Goal: Task Accomplishment & Management: Use online tool/utility

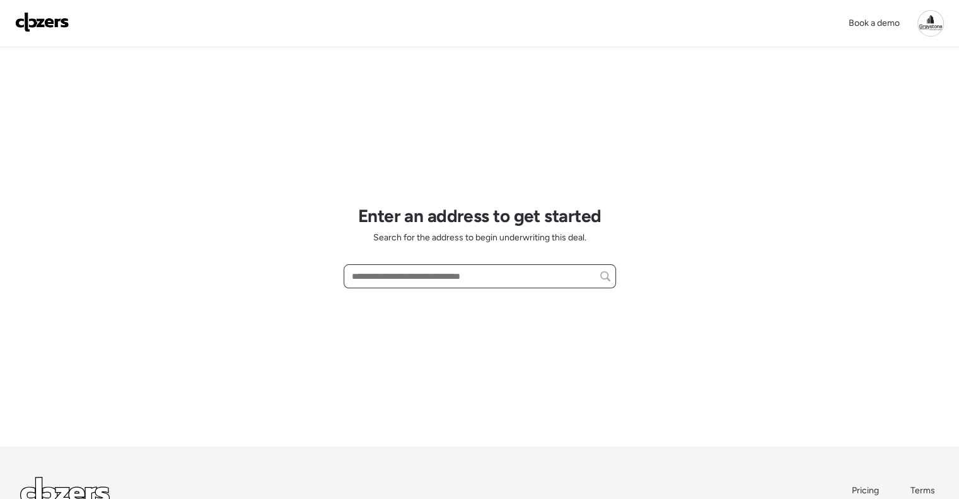
click at [414, 273] on input "text" at bounding box center [479, 276] width 261 height 18
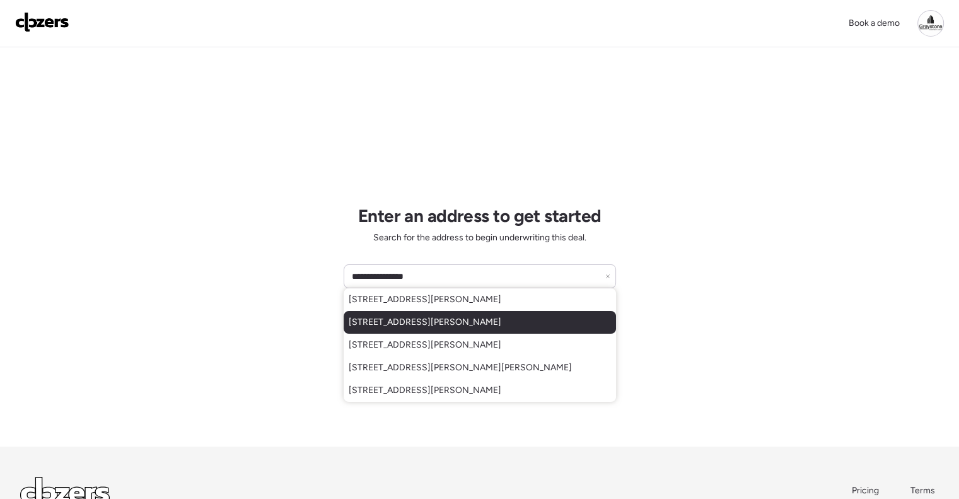
click at [454, 320] on span "925 Marshall St, Clearwater, FL, 33755" at bounding box center [425, 322] width 153 height 13
type input "**********"
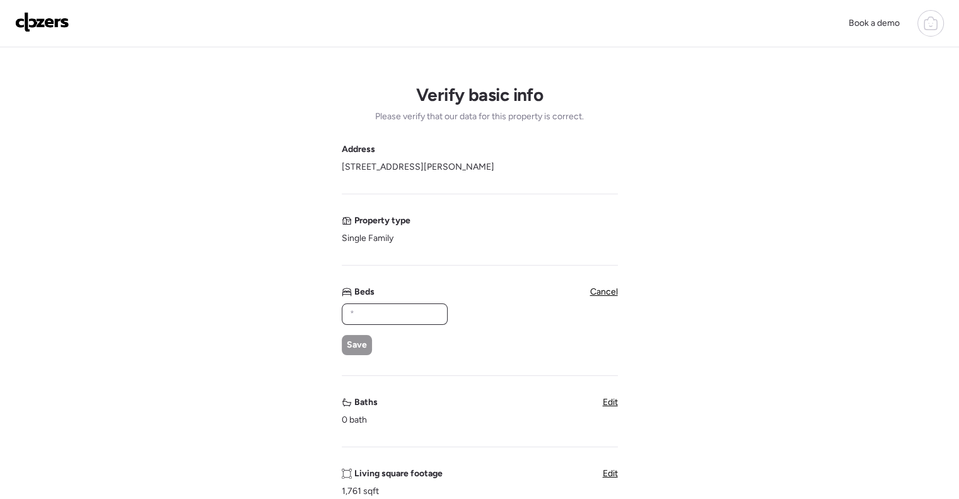
click at [418, 312] on input "text" at bounding box center [395, 314] width 95 height 18
type input "*"
click at [361, 346] on span "Save" at bounding box center [357, 345] width 20 height 13
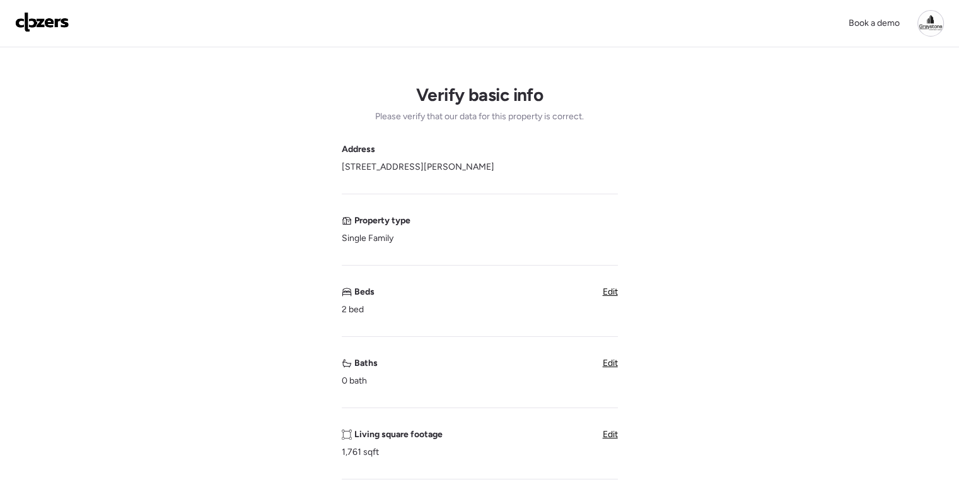
click at [609, 363] on span "Edit" at bounding box center [610, 363] width 15 height 11
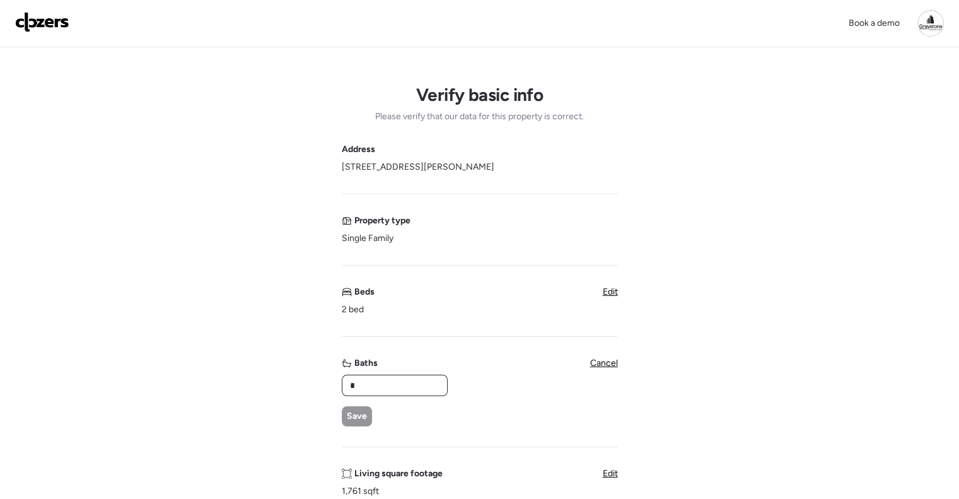
drag, startPoint x: 389, startPoint y: 383, endPoint x: 381, endPoint y: 382, distance: 7.6
click at [381, 382] on input "*" at bounding box center [395, 386] width 95 height 18
drag, startPoint x: 370, startPoint y: 390, endPoint x: 357, endPoint y: 411, distance: 24.3
type input "*"
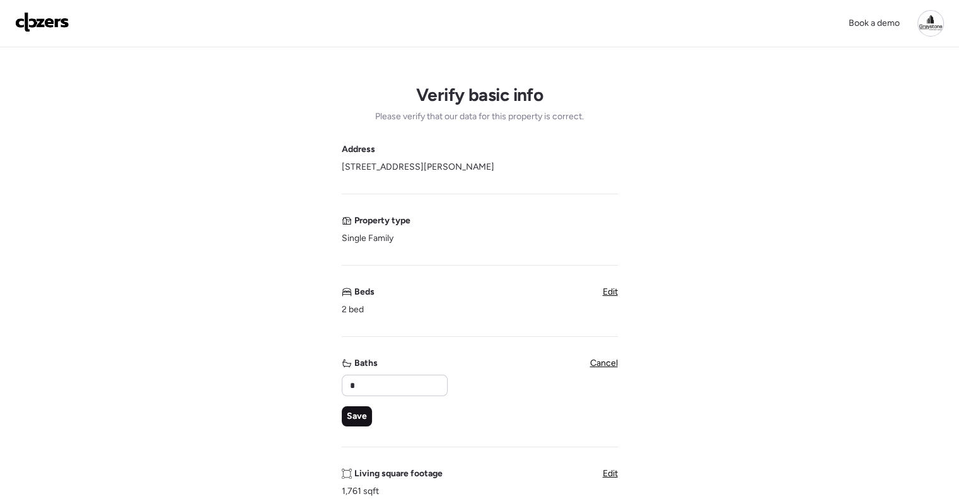
click at [360, 419] on span "Save" at bounding box center [357, 416] width 20 height 13
click at [608, 437] on span "Edit" at bounding box center [610, 434] width 15 height 11
drag, startPoint x: 393, startPoint y: 451, endPoint x: 329, endPoint y: 444, distance: 64.7
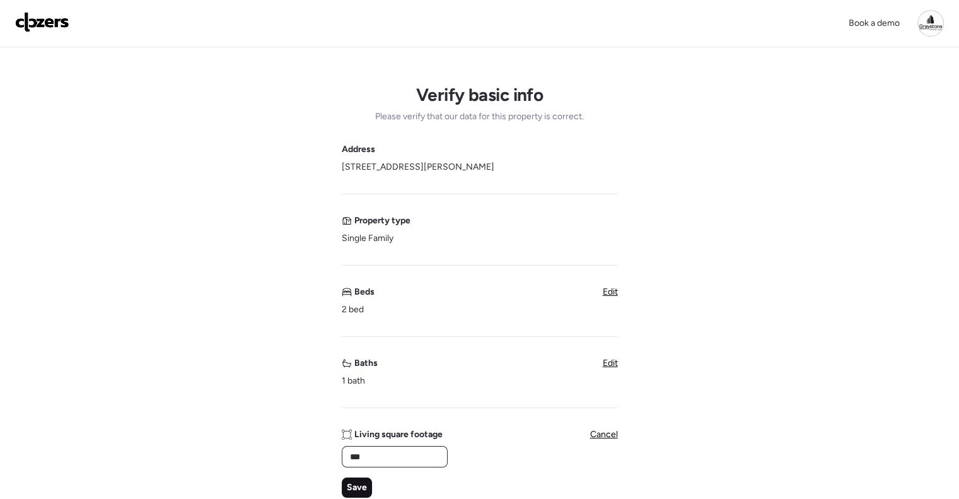
type input "***"
click at [348, 488] on span "Save" at bounding box center [357, 487] width 20 height 13
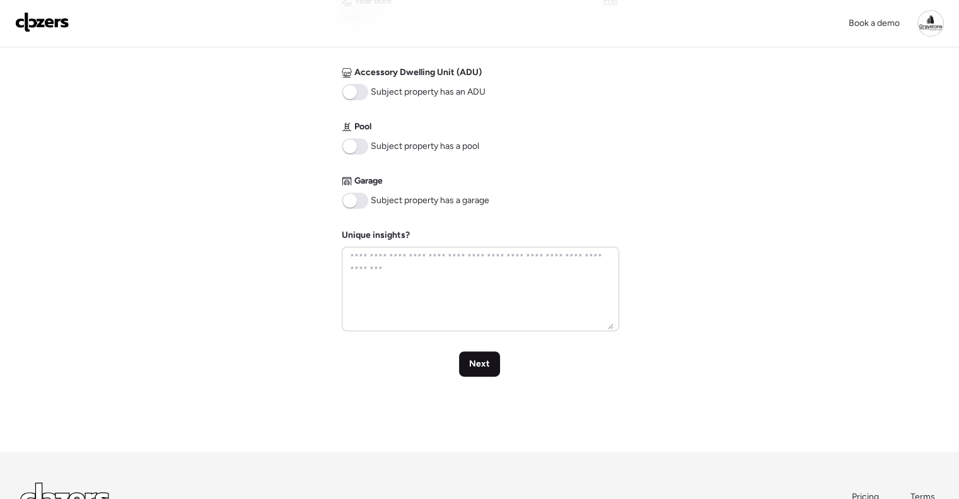
click at [469, 358] on span "Next" at bounding box center [479, 364] width 21 height 13
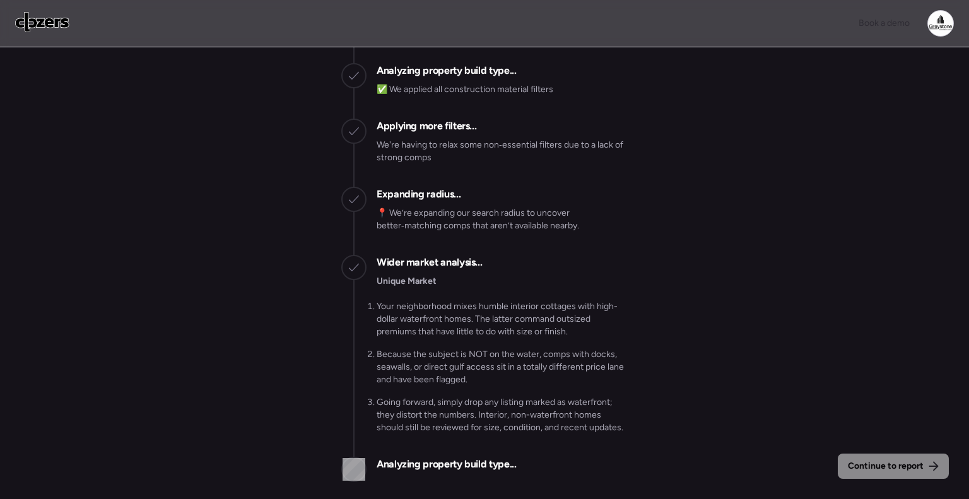
click at [575, 266] on div "Wider market analysis... Unique Market Your neighborhood mixes humble interior …" at bounding box center [502, 351] width 251 height 192
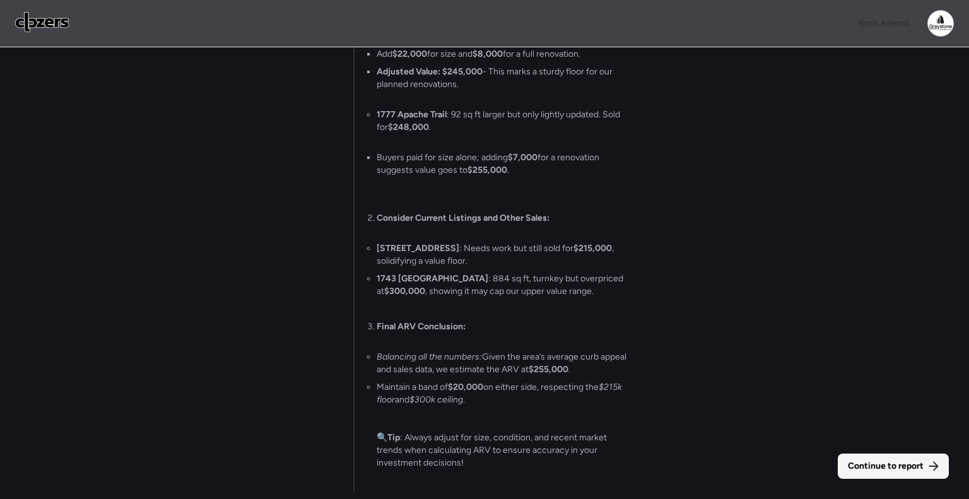
click at [896, 467] on span "Continue to report" at bounding box center [886, 466] width 76 height 13
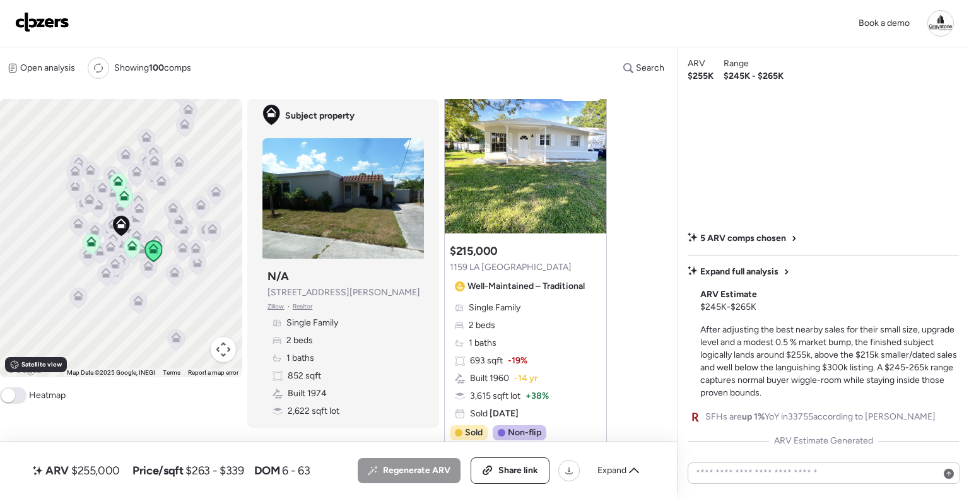
scroll to position [126, 0]
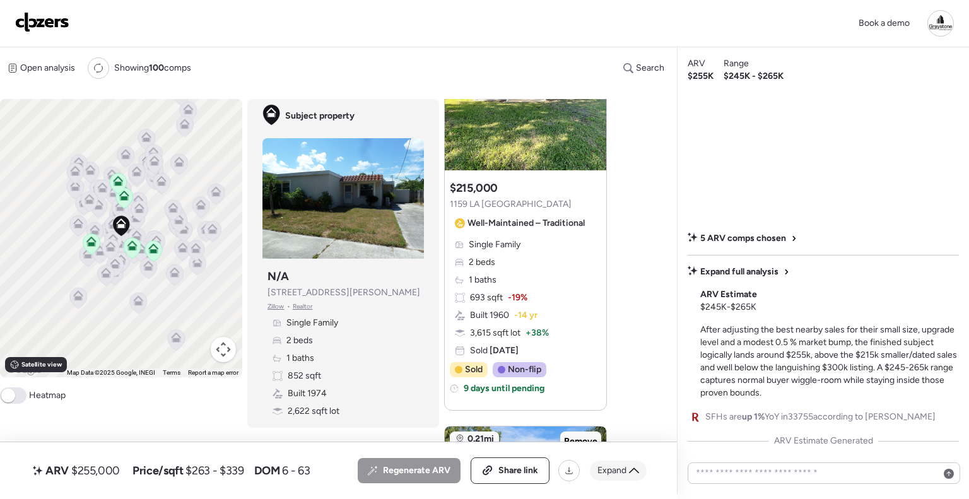
click at [612, 472] on span "Expand" at bounding box center [611, 470] width 29 height 13
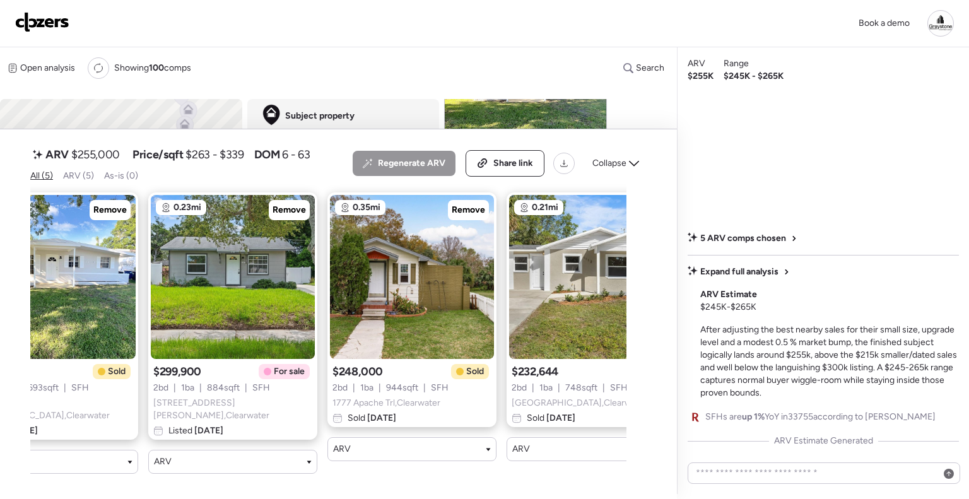
scroll to position [0, 0]
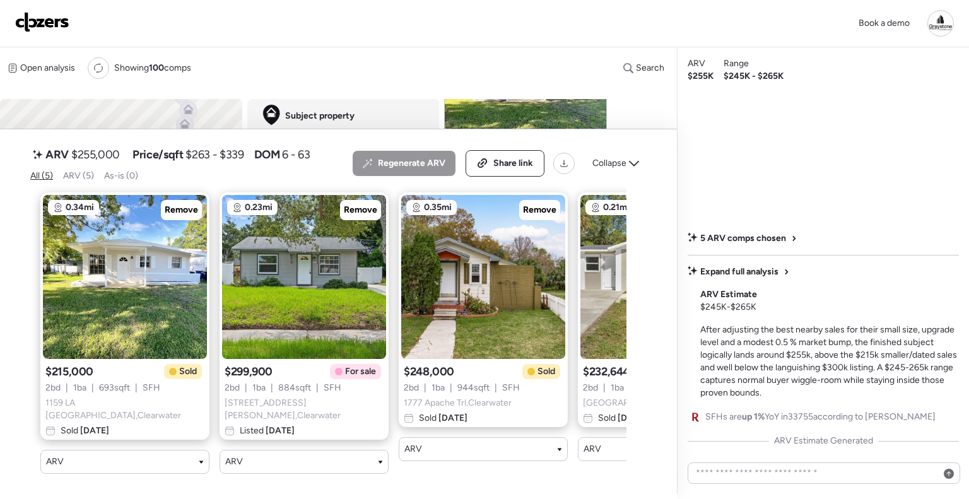
click at [759, 116] on div "5 ARV comps chosen Expand full analysis ARV Estimate $245K - $265K After adjust…" at bounding box center [823, 270] width 271 height 355
click at [67, 20] on img at bounding box center [42, 22] width 54 height 20
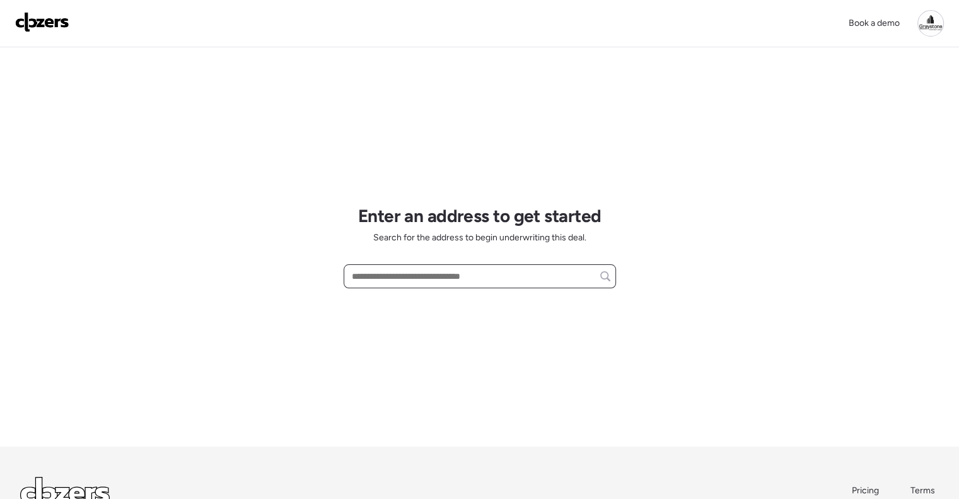
click at [366, 284] on input "text" at bounding box center [479, 276] width 261 height 18
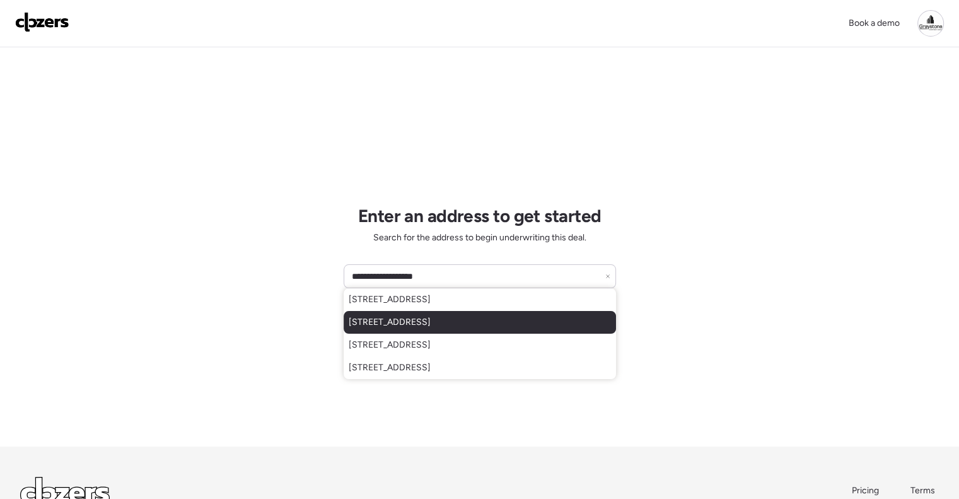
click at [431, 316] on span "[STREET_ADDRESS]" at bounding box center [390, 322] width 82 height 13
type input "**********"
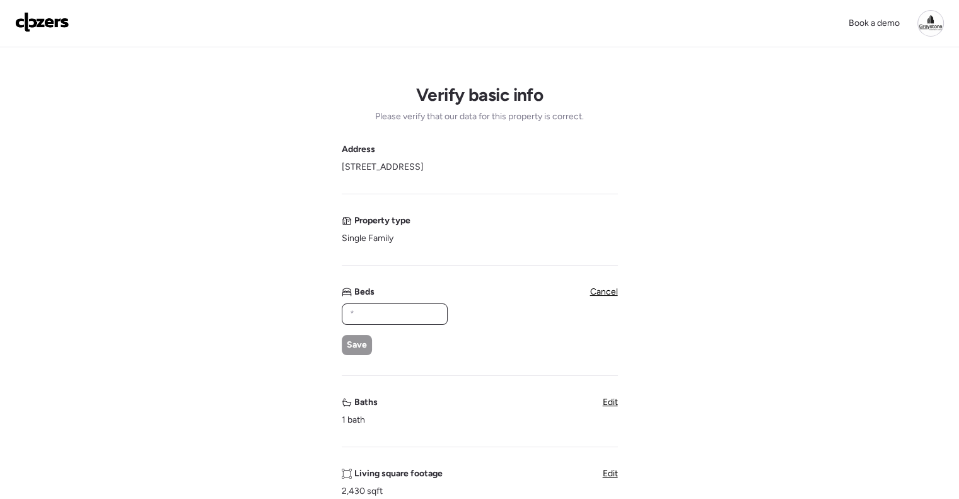
click at [373, 315] on input "text" at bounding box center [395, 314] width 95 height 18
type input "*"
click at [366, 338] on div "Save" at bounding box center [357, 345] width 30 height 20
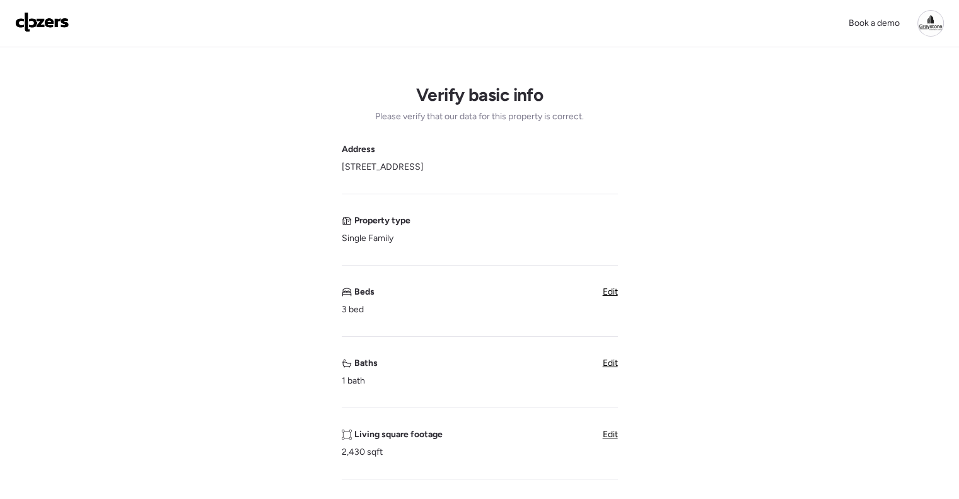
click at [609, 431] on span "Edit" at bounding box center [610, 434] width 15 height 11
drag, startPoint x: 376, startPoint y: 450, endPoint x: 260, endPoint y: 447, distance: 116.1
type input "****"
click at [357, 479] on div "Save" at bounding box center [357, 488] width 30 height 20
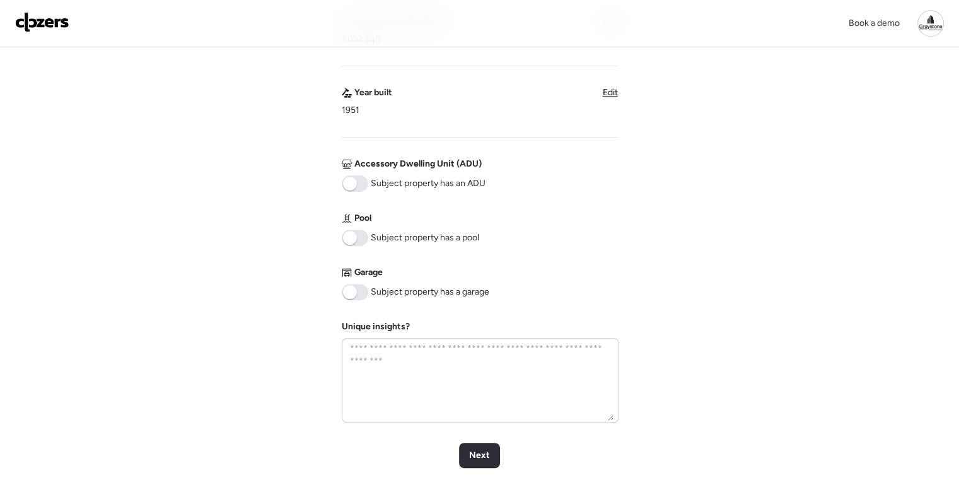
scroll to position [505, 0]
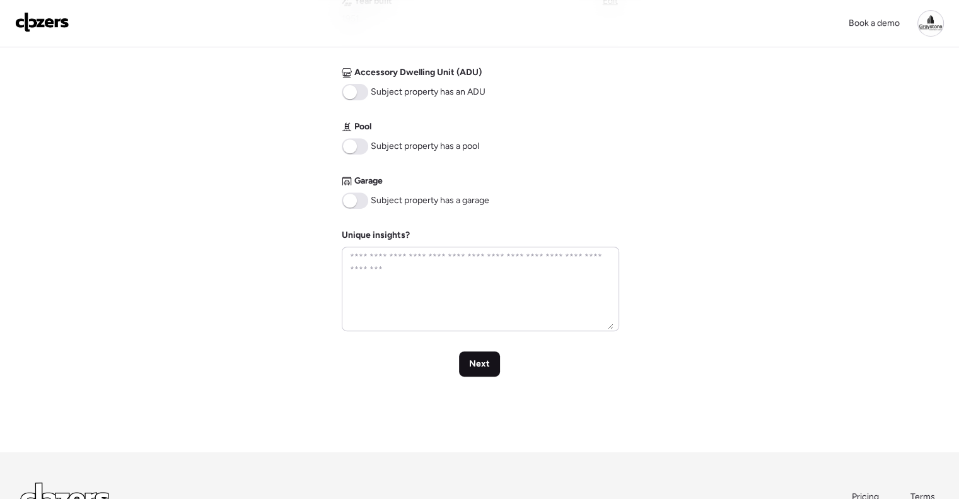
click at [477, 358] on span "Next" at bounding box center [479, 364] width 21 height 13
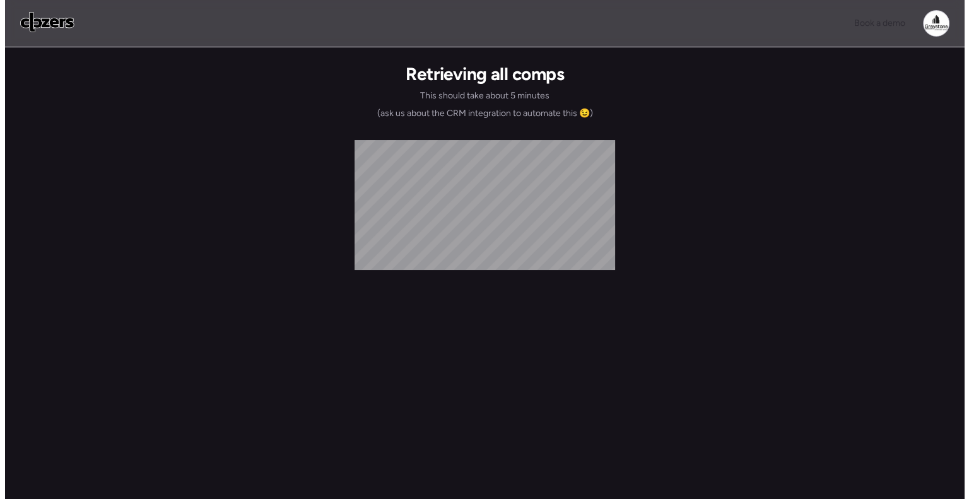
scroll to position [0, 0]
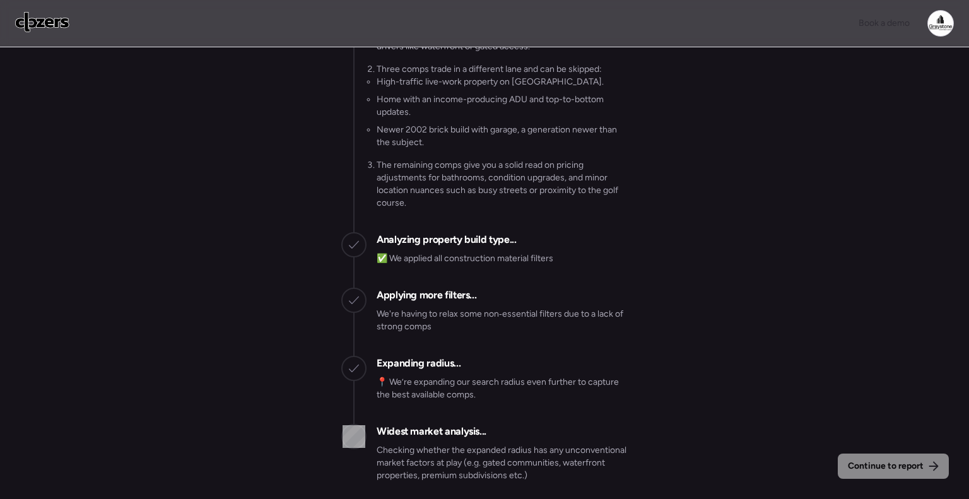
click at [609, 322] on p "We're having to relax some non‑essential filters due to a lack of strong comps" at bounding box center [502, 320] width 251 height 25
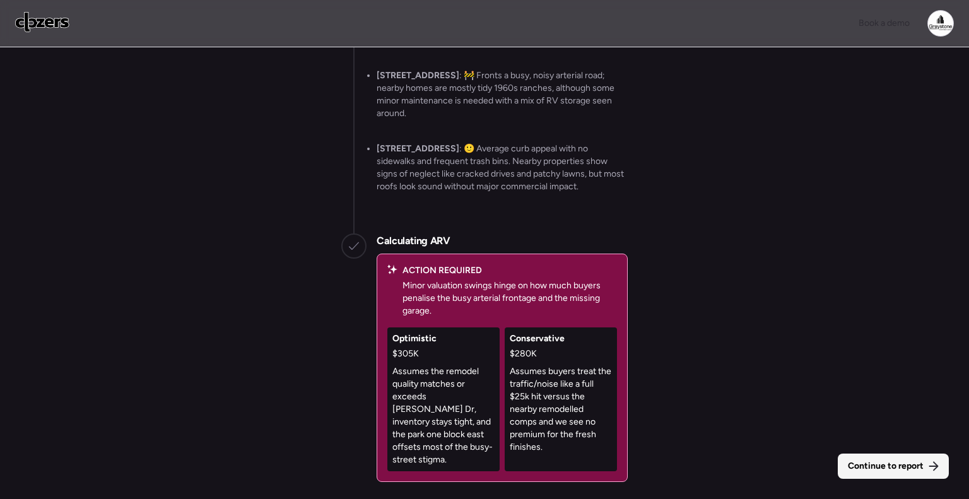
click at [883, 464] on span "Continue to report" at bounding box center [886, 466] width 76 height 13
